Goal: Task Accomplishment & Management: Manage account settings

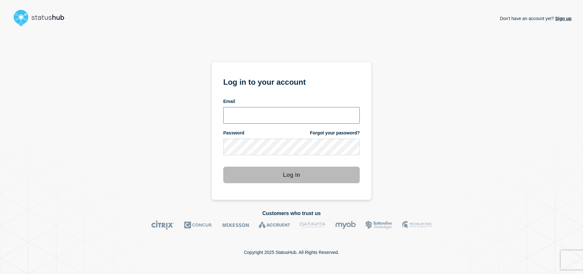
type input "[EMAIL_ADDRESS][DOMAIN_NAME]"
click at [296, 177] on button "Log in" at bounding box center [291, 175] width 136 height 17
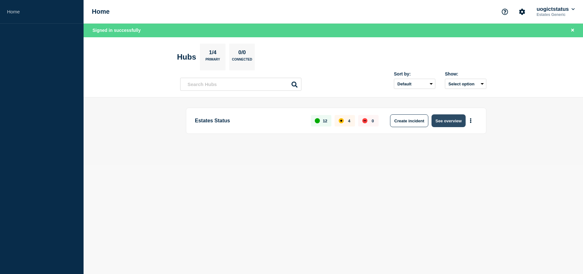
click at [441, 120] on button "See overview" at bounding box center [448, 120] width 34 height 13
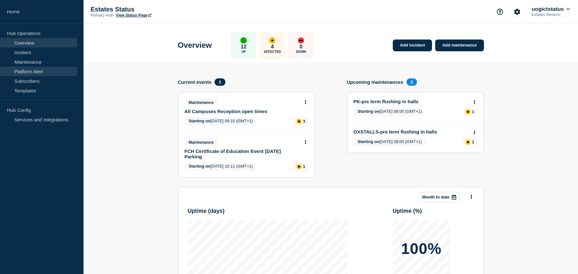
drag, startPoint x: 39, startPoint y: 60, endPoint x: 77, endPoint y: 69, distance: 38.6
click at [39, 60] on link "Maintenance" at bounding box center [38, 62] width 77 height 10
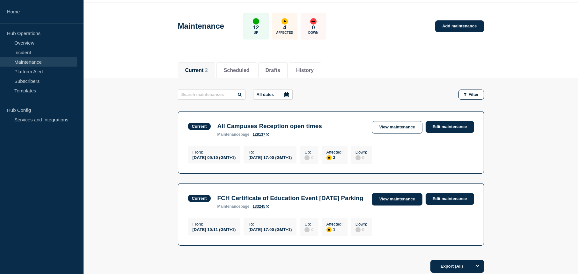
scroll to position [32, 0]
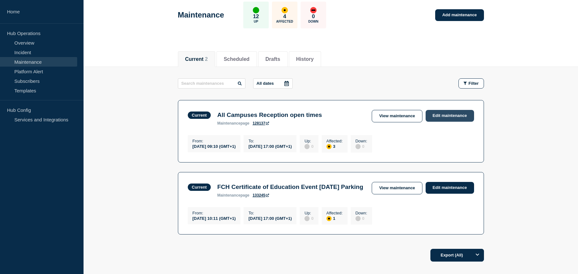
click at [445, 119] on link "Edit maintenance" at bounding box center [450, 116] width 48 height 12
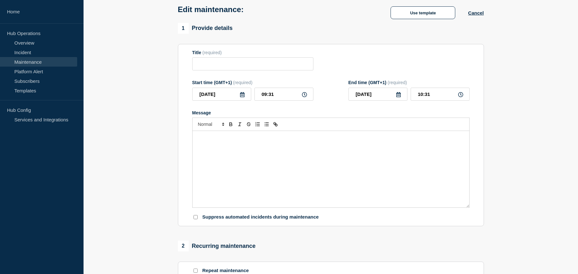
type input "All Campuses Reception open times"
type input "2025-05-22"
type input "09:10"
type input "2025-09-12"
type input "17:00"
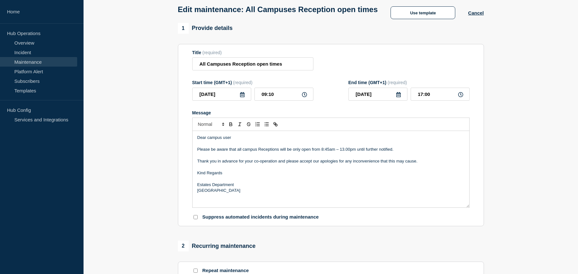
click at [398, 97] on icon at bounding box center [398, 94] width 5 height 5
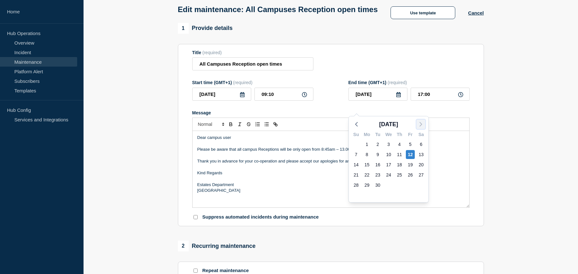
click at [422, 125] on icon "button" at bounding box center [421, 125] width 8 height 8
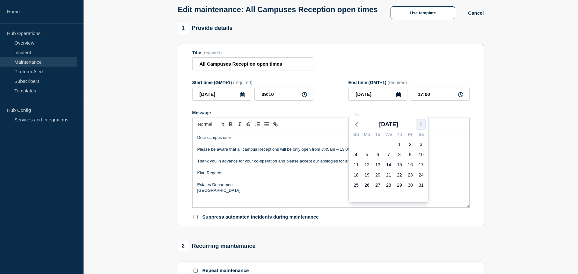
click at [422, 125] on icon "button" at bounding box center [421, 125] width 8 height 8
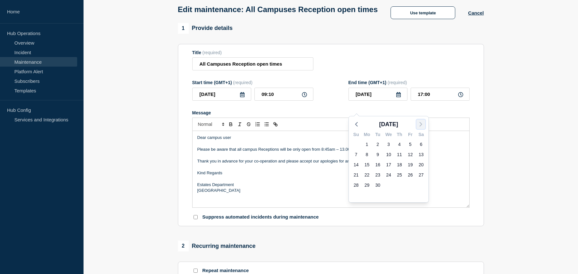
click at [422, 125] on icon "button" at bounding box center [421, 125] width 8 height 8
click at [359, 122] on icon "button" at bounding box center [357, 125] width 8 height 8
click at [359, 121] on icon "button" at bounding box center [357, 125] width 8 height 8
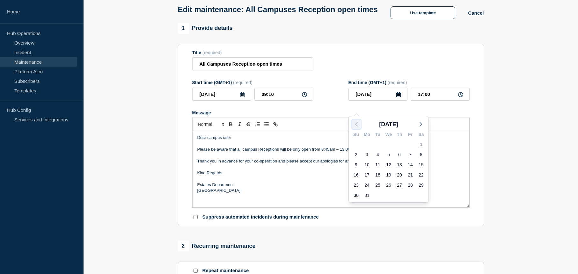
click at [359, 121] on icon "button" at bounding box center [357, 125] width 8 height 8
click at [412, 176] on div "26" at bounding box center [410, 175] width 9 height 9
type input "2026-06-26"
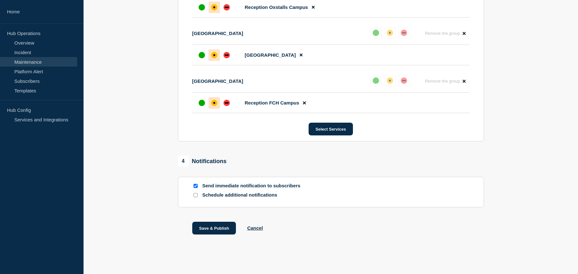
scroll to position [383, 0]
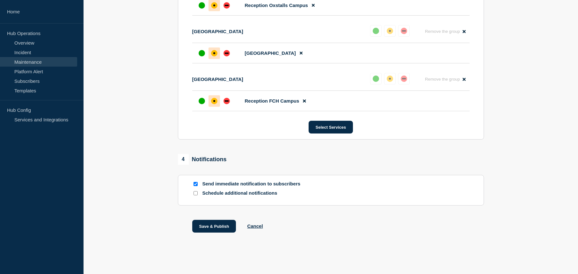
click at [195, 186] on input "Send immediate notification to subscribers" at bounding box center [196, 184] width 4 height 4
checkbox input "false"
drag, startPoint x: 211, startPoint y: 233, endPoint x: 214, endPoint y: 231, distance: 3.9
click at [211, 233] on button "Save & Publish" at bounding box center [214, 226] width 44 height 13
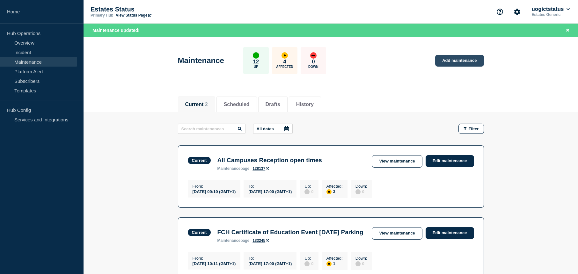
click at [454, 61] on link "Add maintenance" at bounding box center [459, 61] width 48 height 12
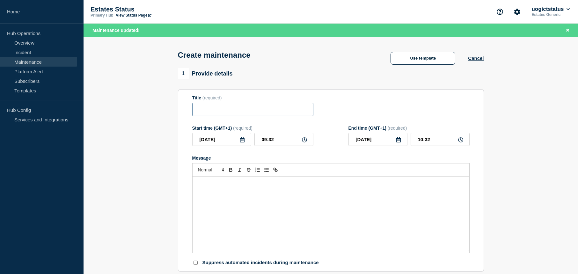
click at [209, 112] on input "Title" at bounding box center [252, 109] width 121 height 13
type input "FCH - Quad West Lift out of service"
click at [400, 141] on icon at bounding box center [398, 139] width 4 height 5
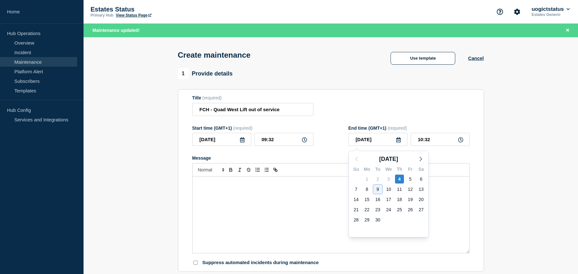
click at [376, 189] on div "9" at bounding box center [377, 189] width 9 height 9
type input "2025-09-09"
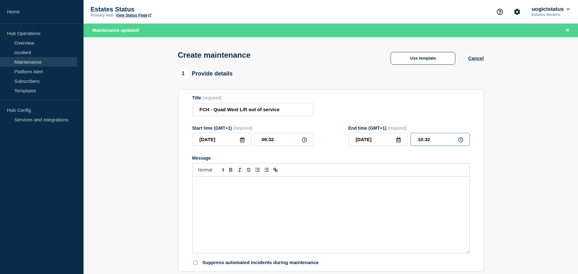
click at [434, 141] on input "10:32" at bounding box center [440, 139] width 59 height 13
click at [412, 170] on div at bounding box center [330, 169] width 277 height 13
click at [232, 199] on div "Message" at bounding box center [331, 215] width 277 height 77
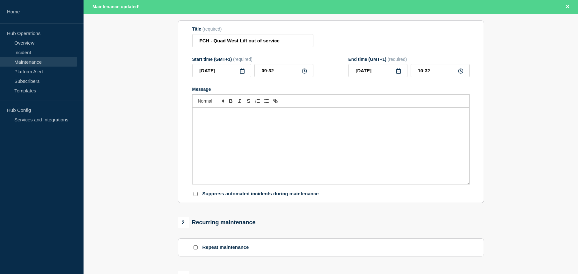
scroll to position [32, 0]
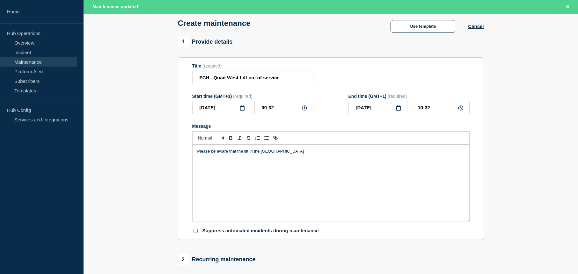
click at [253, 149] on div "Please be aware that the lift in the Quad West" at bounding box center [331, 183] width 277 height 77
click at [257, 152] on p "Please be aware that the lift in the Quad West" at bounding box center [330, 152] width 267 height 6
click at [286, 154] on p "Please be aware that the lift in Quad West" at bounding box center [330, 152] width 267 height 6
click at [443, 153] on p "Please be aware that the lift in Quad West has been report as out of service. T…" at bounding box center [330, 152] width 267 height 6
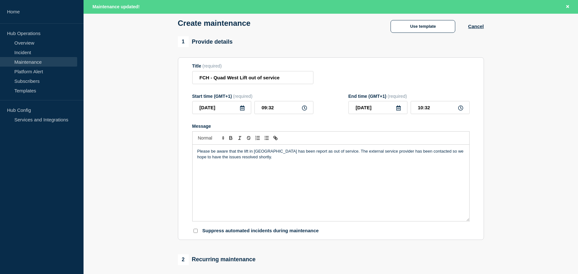
click at [226, 170] on p "Message" at bounding box center [330, 169] width 267 height 6
drag, startPoint x: 262, startPoint y: 170, endPoint x: 291, endPoint y: 170, distance: 28.4
click at [291, 170] on p "We appreciate your understanding and cooperation, and we apologise for any inco…" at bounding box center [330, 169] width 267 height 6
click at [281, 186] on p "Message" at bounding box center [330, 187] width 267 height 6
click at [276, 188] on p "Message" at bounding box center [330, 187] width 267 height 6
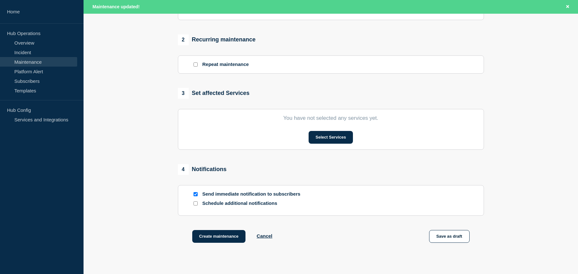
scroll to position [191, 0]
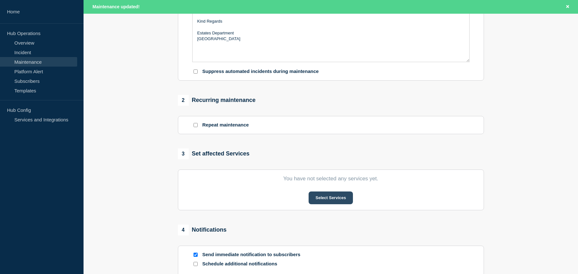
click at [321, 199] on button "Select Services" at bounding box center [331, 198] width 44 height 13
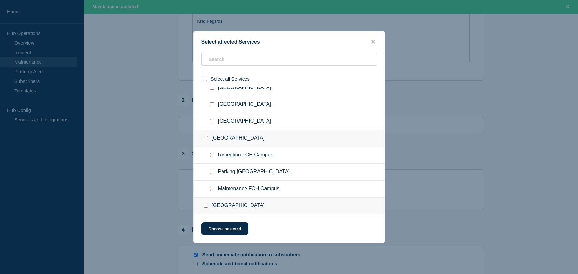
scroll to position [128, 0]
click at [212, 189] on input "Maintenance FCH Campus checkbox" at bounding box center [212, 188] width 4 height 4
checkbox input "true"
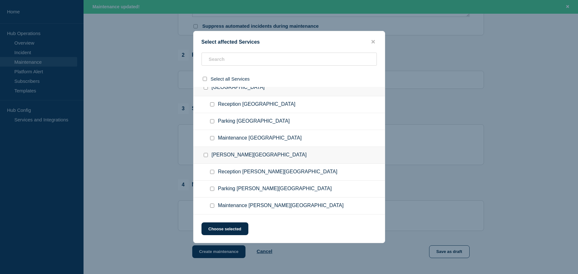
scroll to position [296, 0]
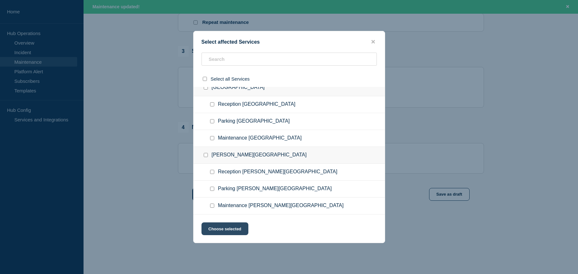
drag, startPoint x: 224, startPoint y: 229, endPoint x: 236, endPoint y: 226, distance: 12.1
click at [224, 228] on button "Choose selected" at bounding box center [225, 229] width 47 height 13
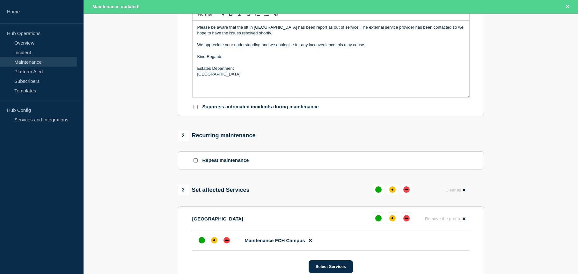
scroll to position [136, 0]
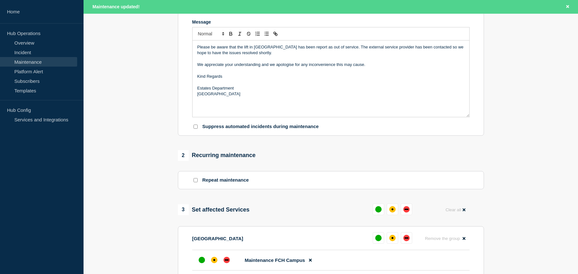
drag, startPoint x: 224, startPoint y: 54, endPoint x: 267, endPoint y: 65, distance: 44.6
click at [225, 54] on p "Please be aware that the lift in Quad West has been report as out of service. T…" at bounding box center [330, 50] width 267 height 12
click at [363, 87] on p "Estates Department" at bounding box center [330, 88] width 267 height 6
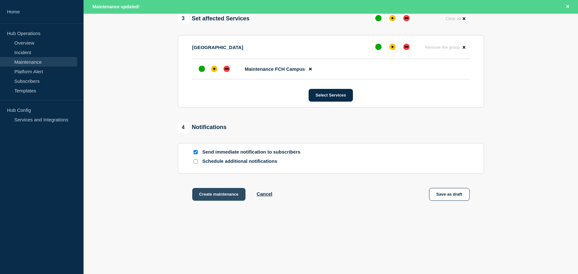
click at [217, 196] on button "Create maintenance" at bounding box center [219, 194] width 54 height 13
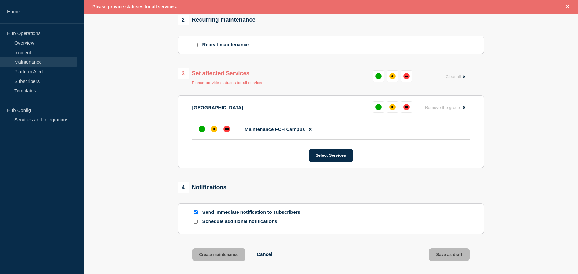
scroll to position [265, 0]
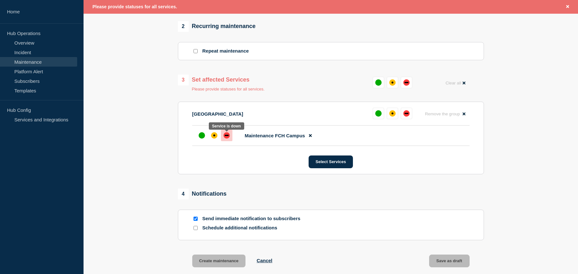
click at [226, 136] on div "down" at bounding box center [227, 135] width 6 height 6
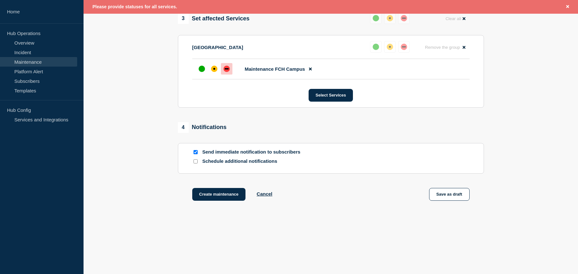
scroll to position [329, 0]
click at [225, 193] on button "Create maintenance" at bounding box center [219, 194] width 54 height 13
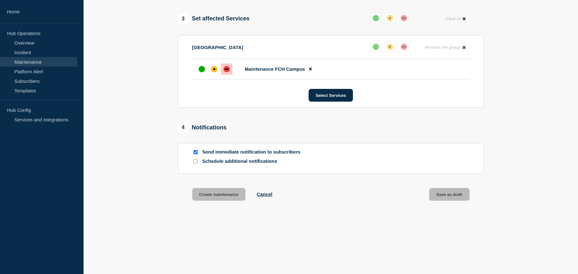
scroll to position [315, 0]
